Goal: Task Accomplishment & Management: Complete application form

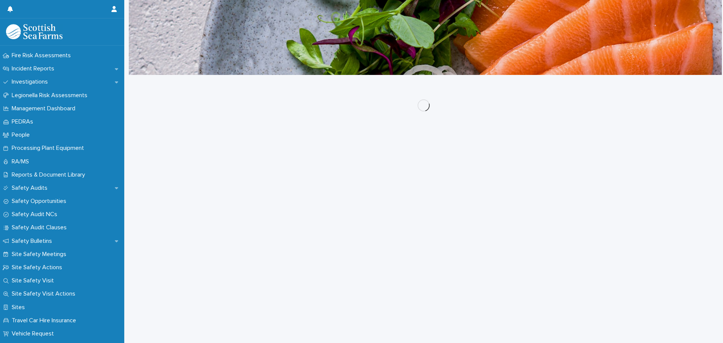
scroll to position [571, 0]
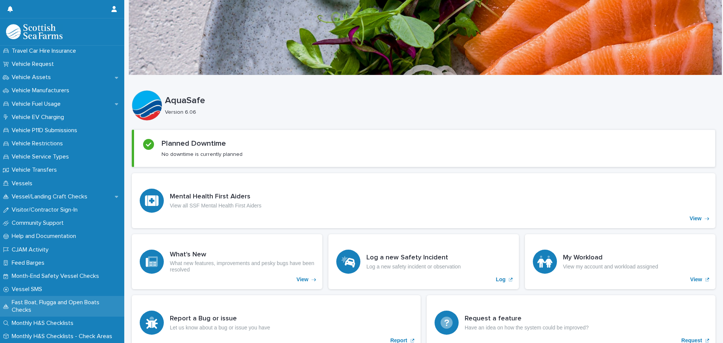
click at [52, 301] on p "Fast Boat, Flugga and Open Boats Checks" at bounding box center [67, 306] width 116 height 14
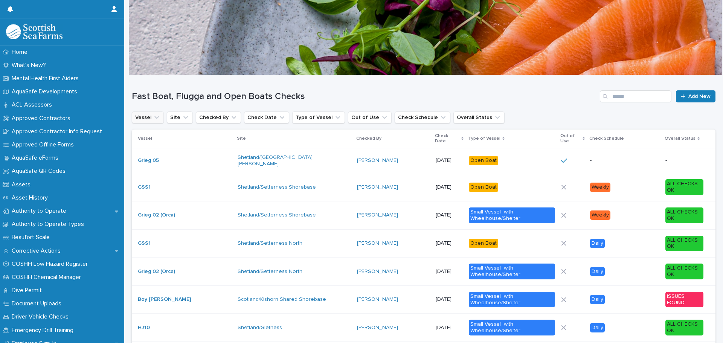
click at [157, 119] on icon "Vessel" at bounding box center [157, 118] width 8 height 8
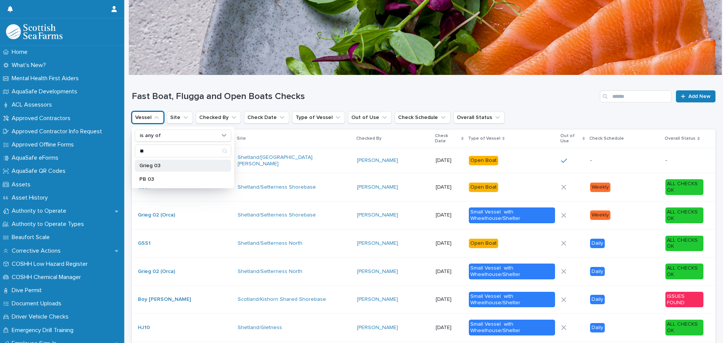
type input "**"
click at [149, 166] on p "Grieg 03" at bounding box center [179, 165] width 80 height 5
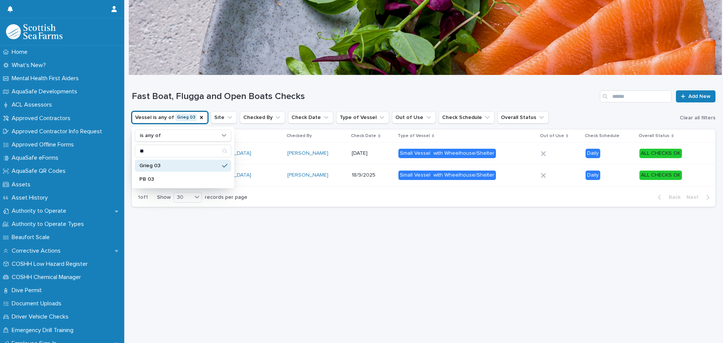
click at [257, 249] on div "Loading... Saving… Loading... Saving… Fast Boat, Flugga and Open Boats Checks A…" at bounding box center [423, 199] width 591 height 249
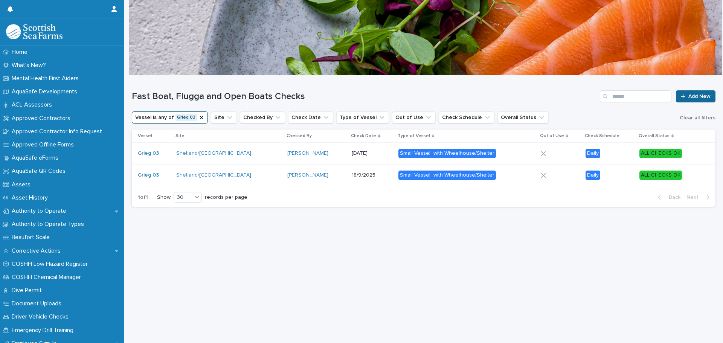
click at [695, 93] on link "Add New" at bounding box center [696, 96] width 40 height 12
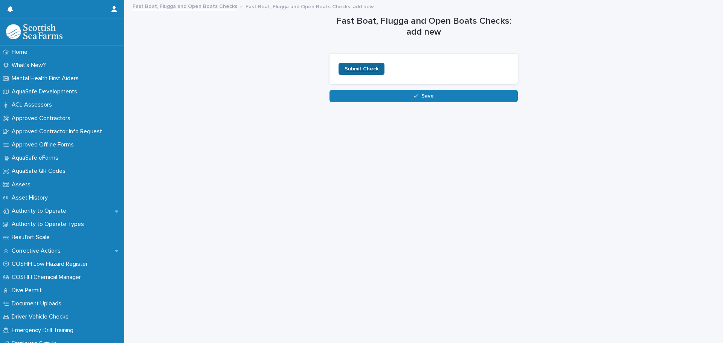
click at [365, 71] on span "Submit Check" at bounding box center [361, 68] width 34 height 5
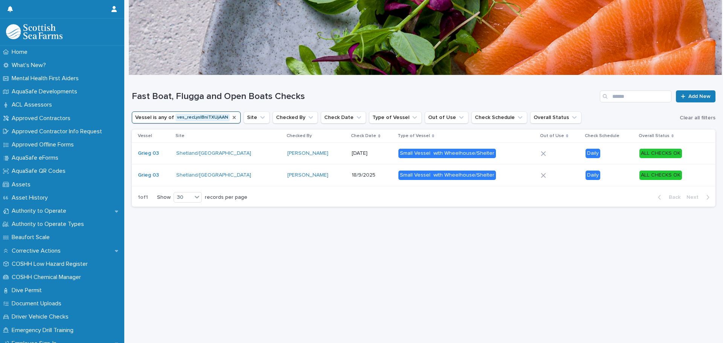
click at [231, 118] on icon "Vessel" at bounding box center [234, 117] width 6 height 6
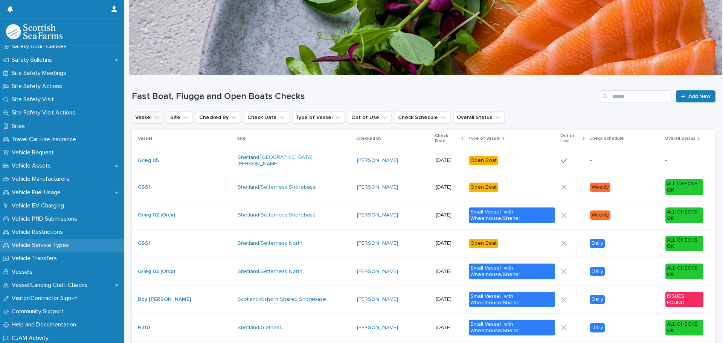
scroll to position [495, 0]
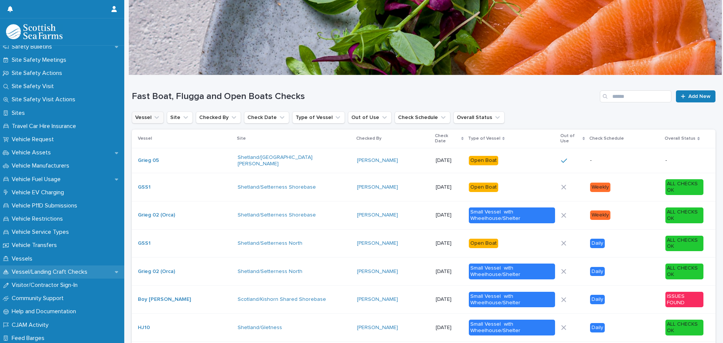
click at [80, 271] on p "Vessel/Landing Craft Checks" at bounding box center [51, 271] width 85 height 7
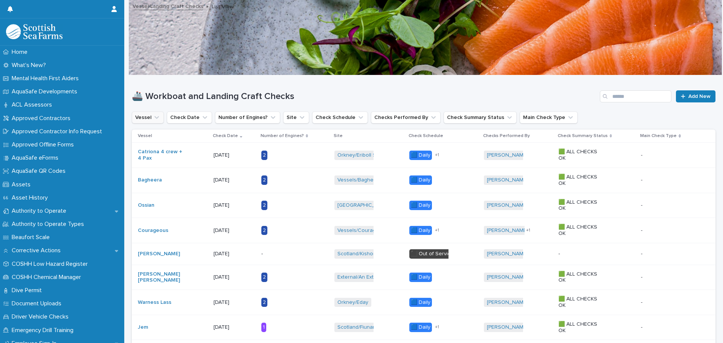
click at [160, 121] on button "Vessel" at bounding box center [148, 117] width 32 height 12
type input "*******"
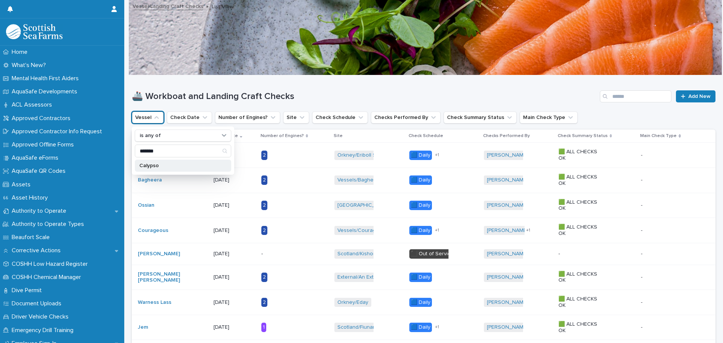
click at [163, 164] on p "Calypso" at bounding box center [179, 165] width 80 height 5
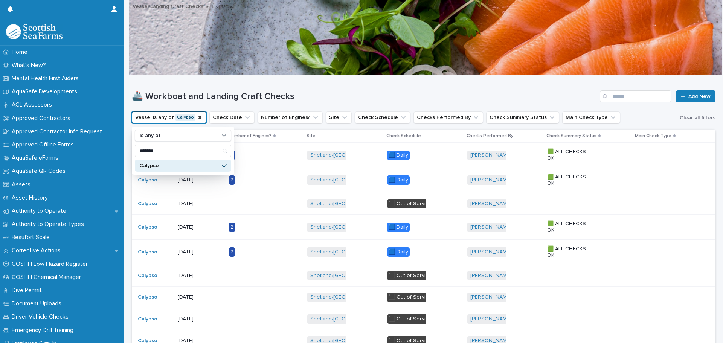
click at [359, 102] on div "🚢 Workboat and Landing Craft Checks Add New" at bounding box center [423, 96] width 583 height 12
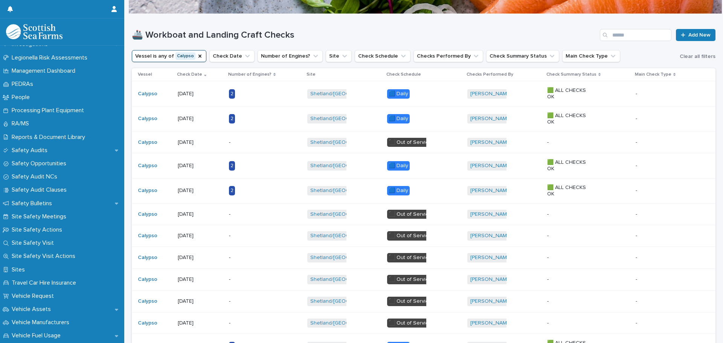
scroll to position [599, 0]
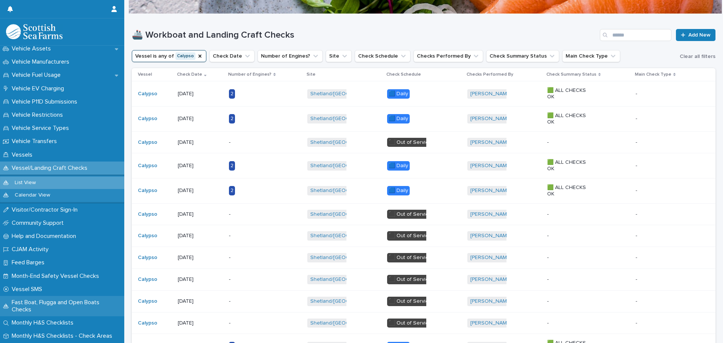
click at [49, 305] on p "Fast Boat, Flugga and Open Boats Checks" at bounding box center [67, 306] width 116 height 14
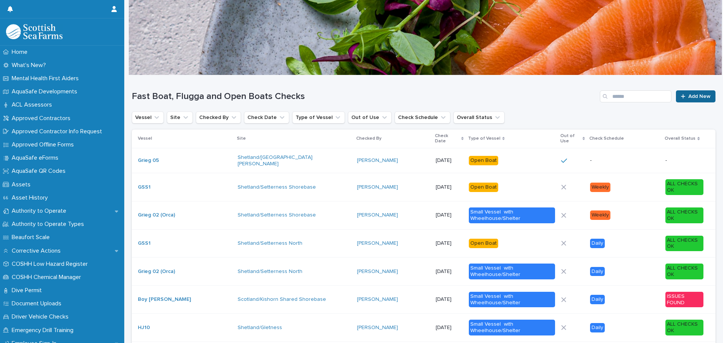
click at [682, 99] on link "Add New" at bounding box center [696, 96] width 40 height 12
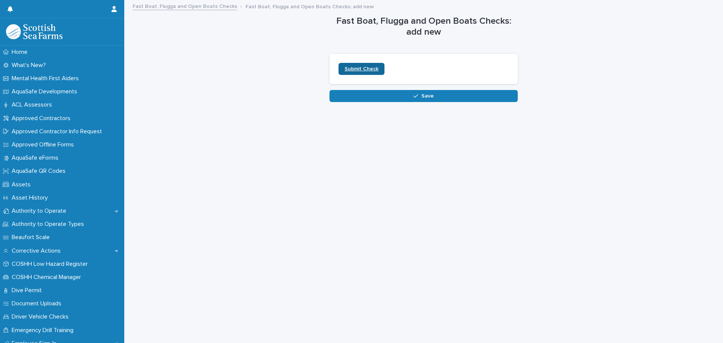
click at [378, 70] on link "Submit Check" at bounding box center [361, 69] width 46 height 12
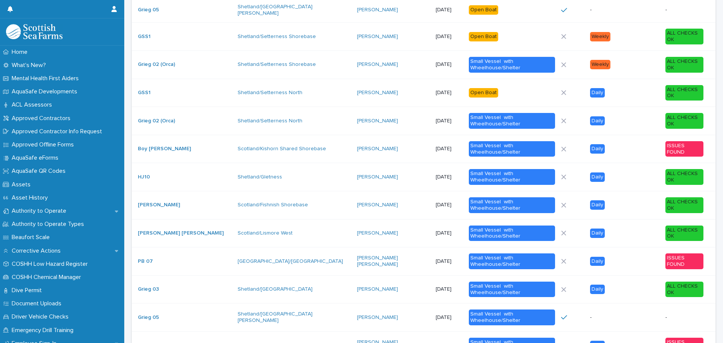
scroll to position [264, 0]
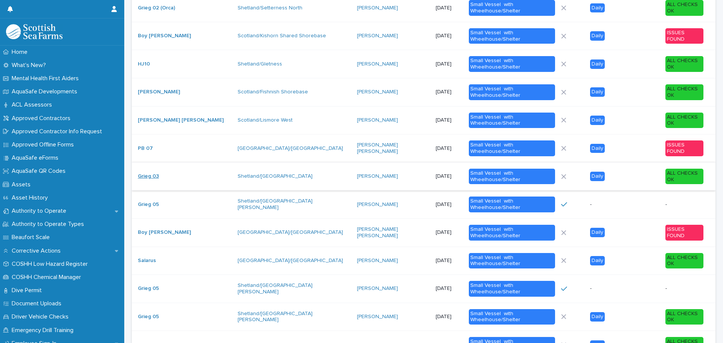
click at [157, 173] on link "Grieg 03" at bounding box center [148, 176] width 21 height 6
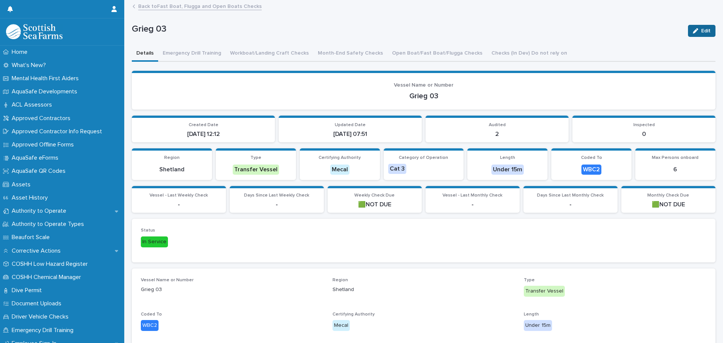
click at [694, 35] on button "Edit" at bounding box center [701, 31] width 27 height 12
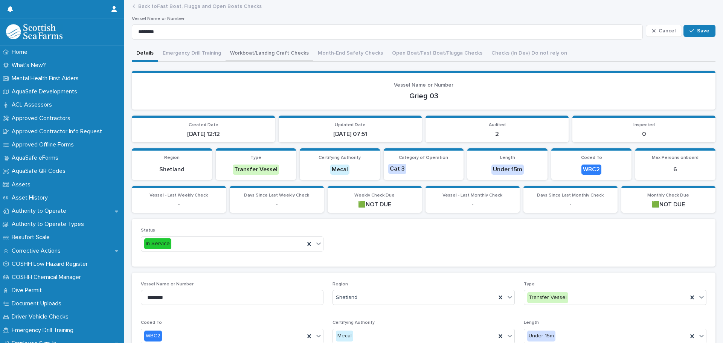
click at [285, 58] on button "Workboat/Landing Craft Checks" at bounding box center [269, 54] width 88 height 16
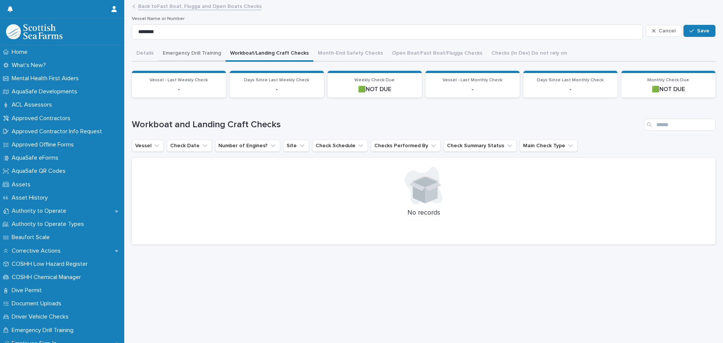
click at [198, 55] on button "Emergency Drill Training" at bounding box center [191, 54] width 67 height 16
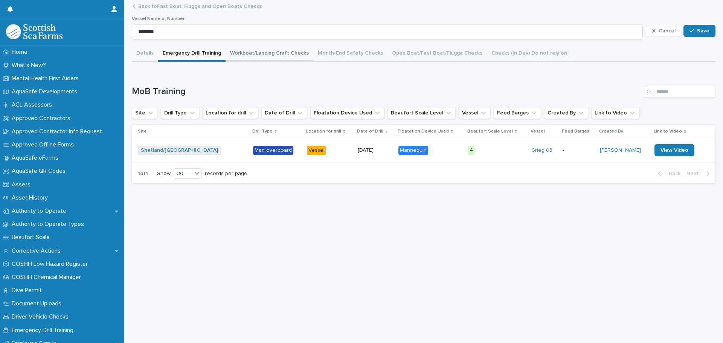
click at [236, 53] on button "Workboat/Landing Craft Checks" at bounding box center [269, 54] width 88 height 16
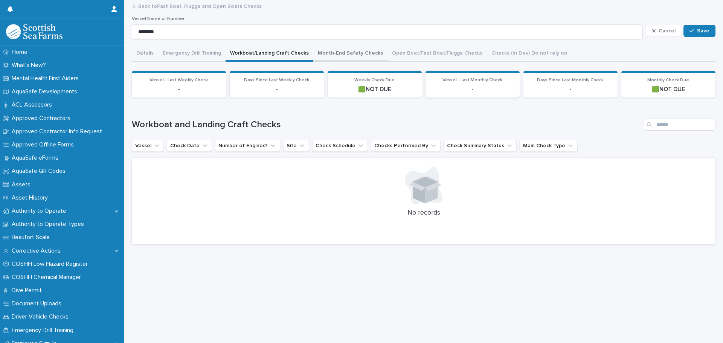
click at [319, 52] on button "Month-End Safety Checks" at bounding box center [350, 54] width 74 height 16
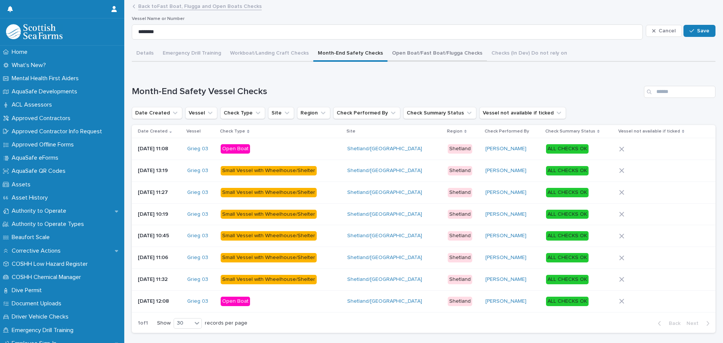
click at [421, 54] on button "Open Boat/Fast Boat/Flugga Checks" at bounding box center [436, 54] width 99 height 16
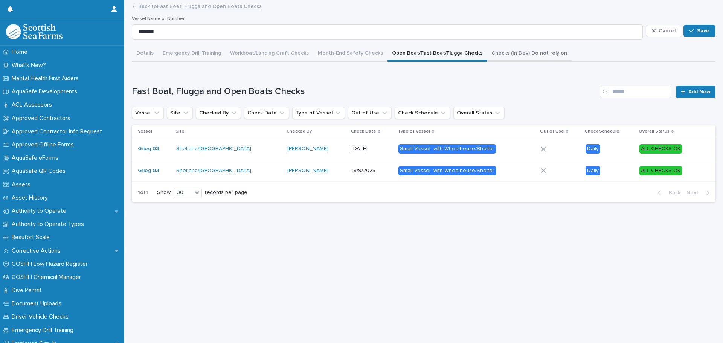
click at [494, 52] on button "Checks (In Dev) Do not rely on" at bounding box center [529, 54] width 85 height 16
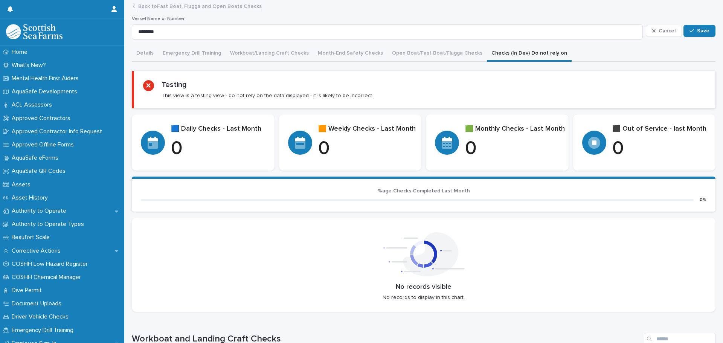
click at [208, 6] on link "Back to Fast Boat, Flugga and Open Boats Checks" at bounding box center [199, 6] width 123 height 9
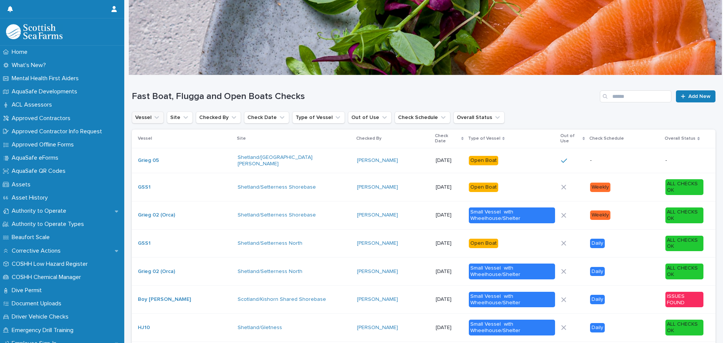
click at [161, 119] on button "Vessel" at bounding box center [148, 117] width 32 height 12
type input "**"
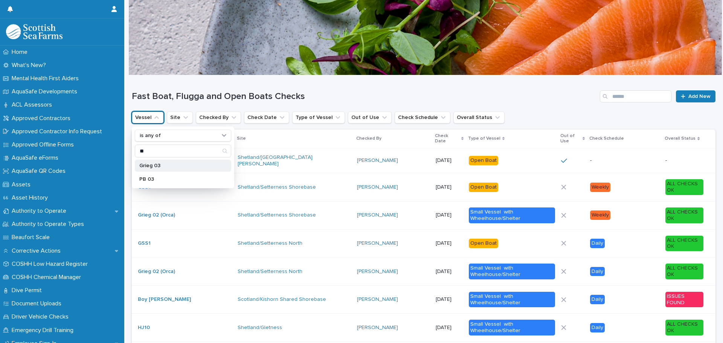
click at [155, 164] on p "Grieg 03" at bounding box center [179, 165] width 80 height 5
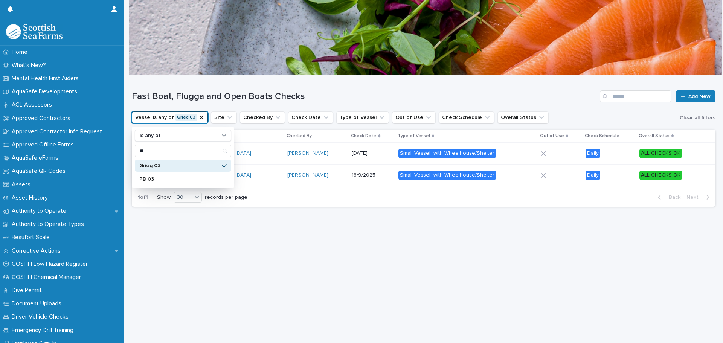
click at [253, 248] on div "Loading... Saving… Loading... Saving… Fast Boat, Flugga and Open Boats Checks A…" at bounding box center [423, 199] width 591 height 249
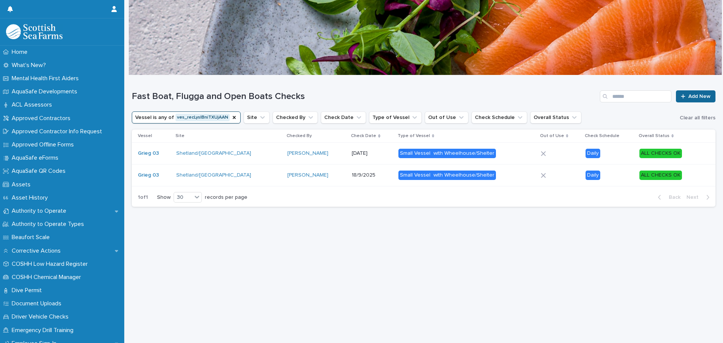
click at [689, 93] on link "Add New" at bounding box center [696, 96] width 40 height 12
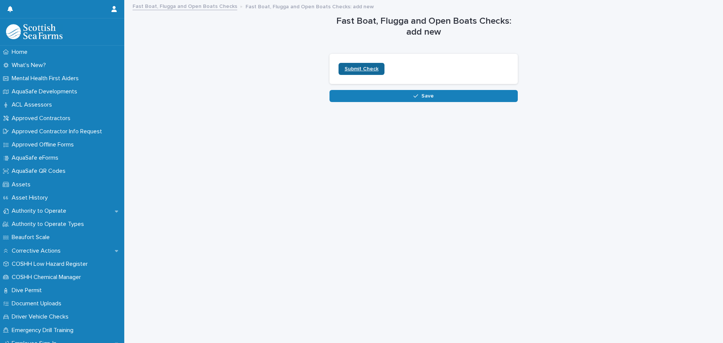
click at [369, 64] on link "Submit Check" at bounding box center [361, 69] width 46 height 12
click at [187, 5] on link "Fast Boat, Flugga and Open Boats Checks" at bounding box center [185, 6] width 105 height 9
